Goal: Task Accomplishment & Management: Complete application form

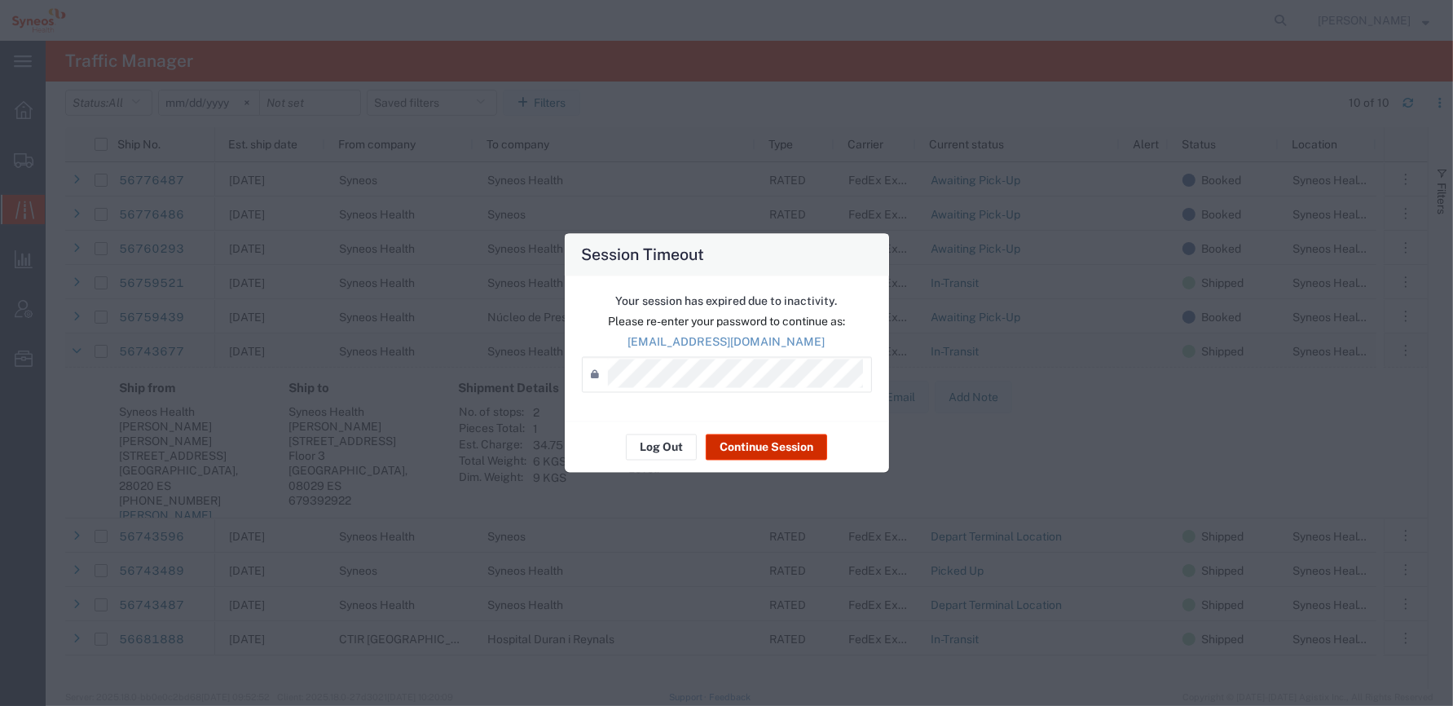
click at [760, 446] on button "Continue Session" at bounding box center [766, 447] width 121 height 26
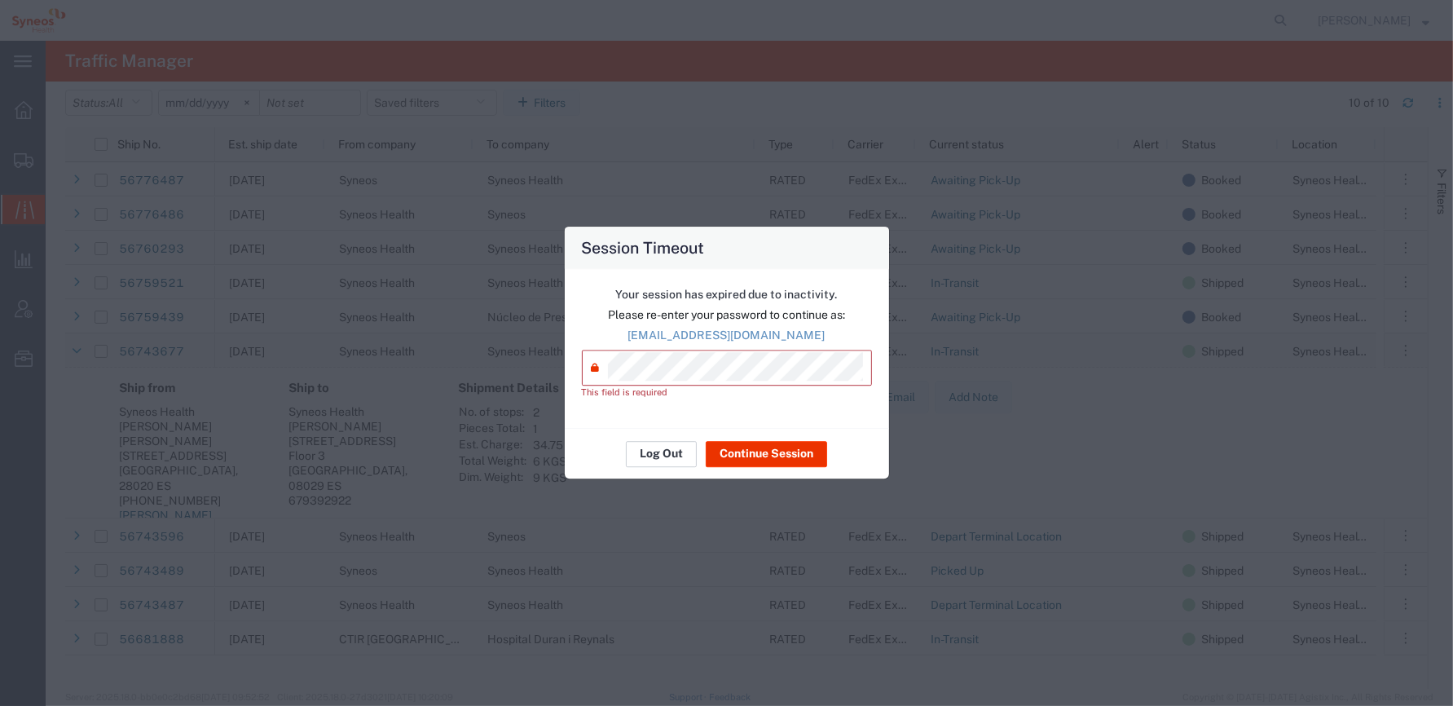
click at [665, 453] on button "Log Out" at bounding box center [661, 454] width 71 height 26
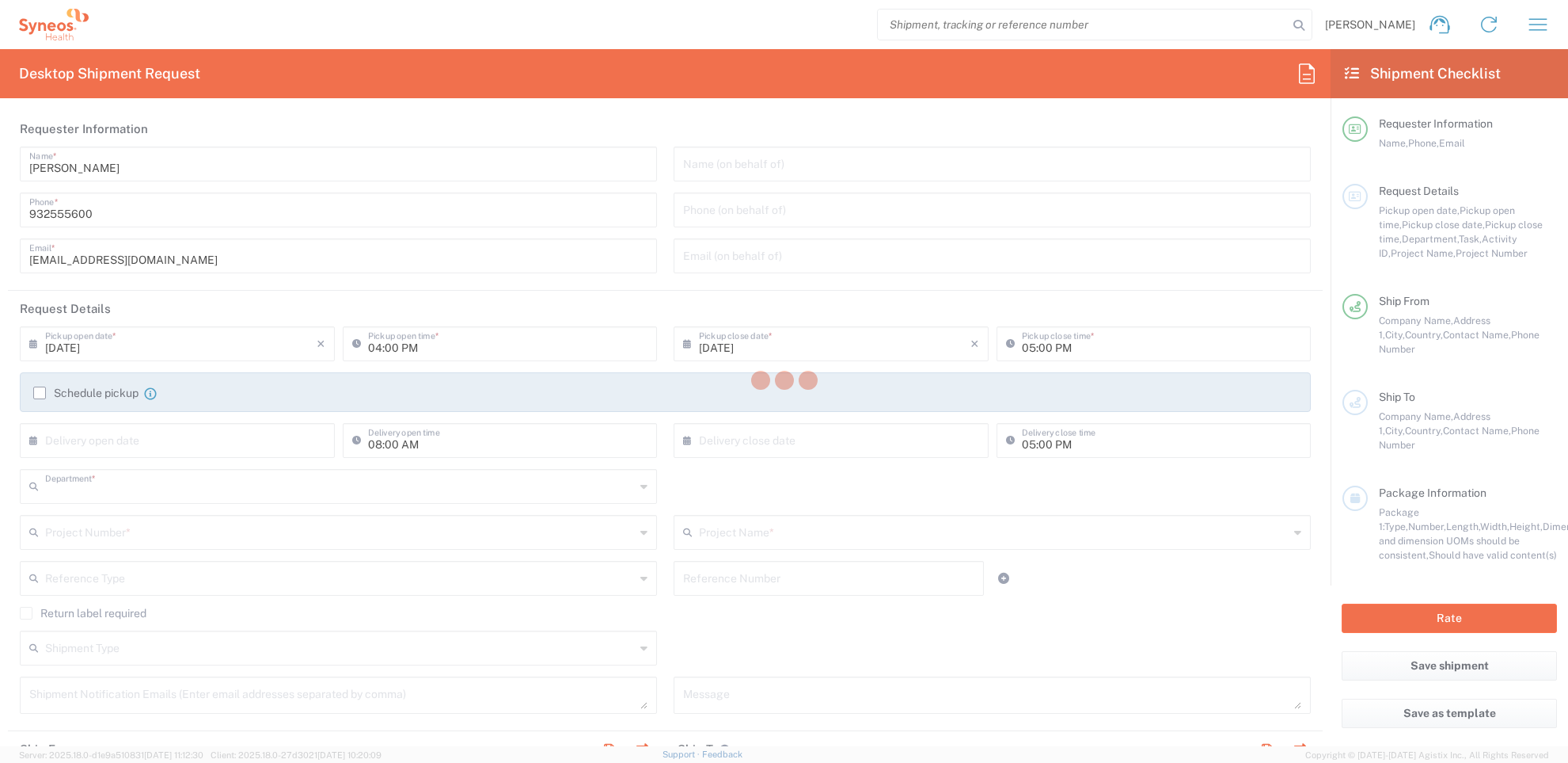
type input "8350"
type input "Syneos Health Clinical Spain"
type input "Catalunya"
type input "Spain"
